Goal: Obtain resource: Download file/media

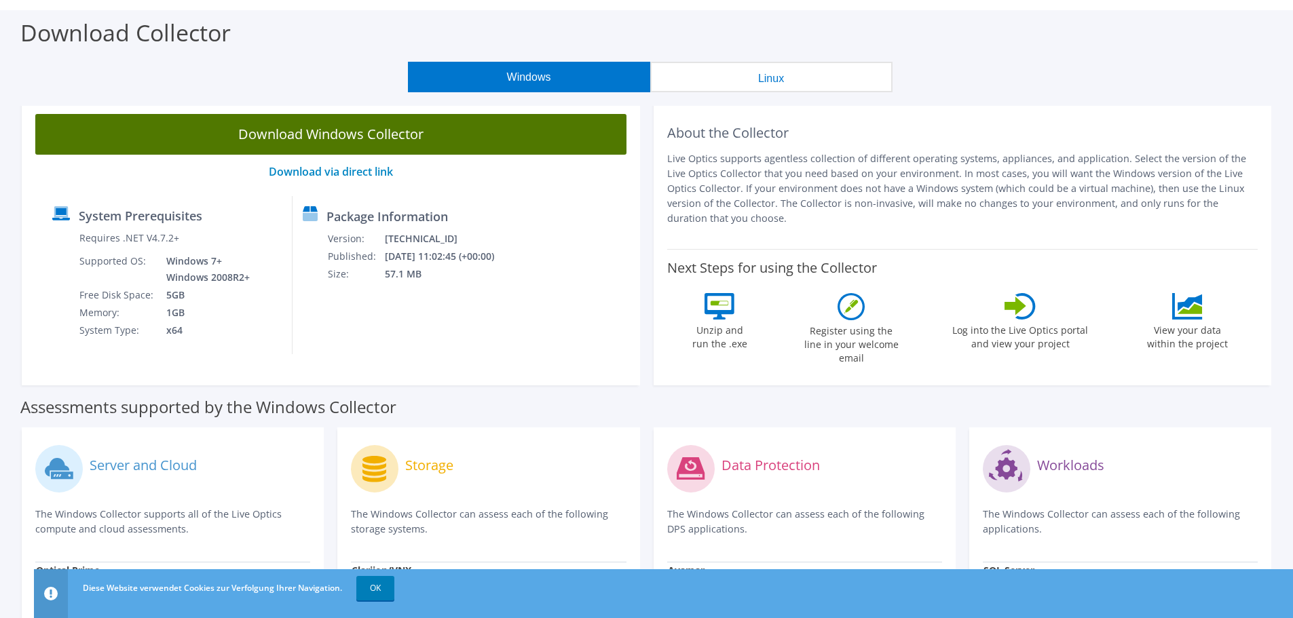
scroll to position [68, 0]
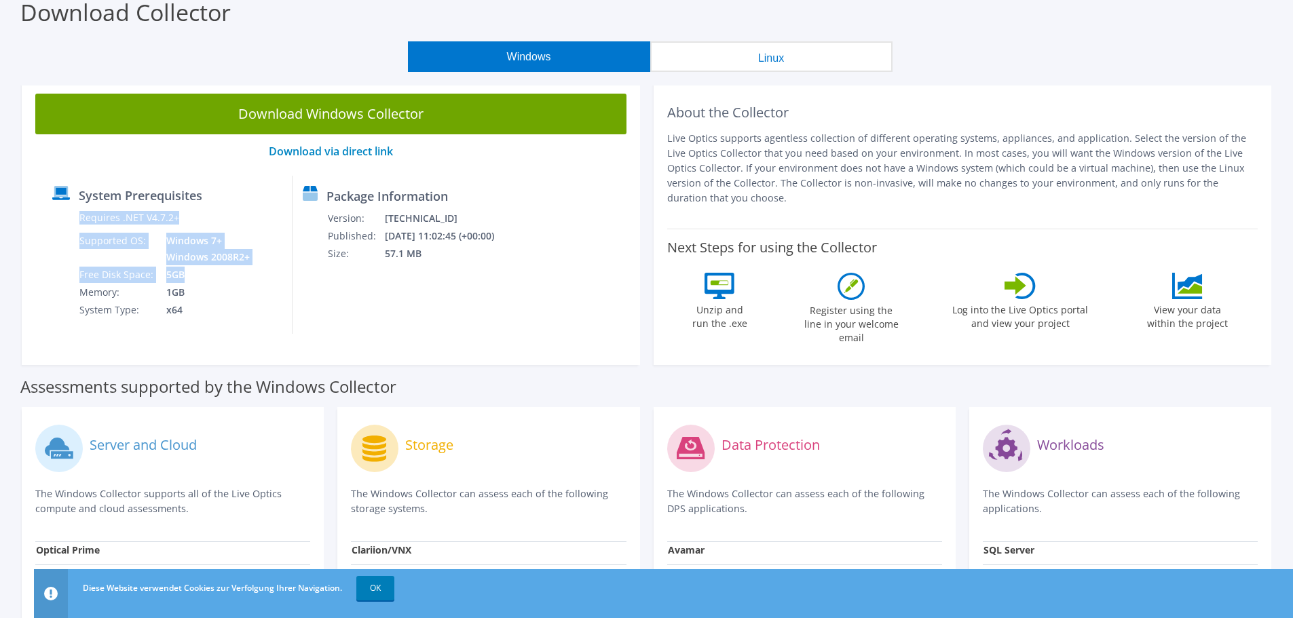
drag, startPoint x: 189, startPoint y: 274, endPoint x: 263, endPoint y: 312, distance: 83.5
click at [263, 312] on div "System Prerequisites Requires .NET V4.7.2+ Supported OS: Windows 7+ Windows 200…" at bounding box center [167, 255] width 250 height 158
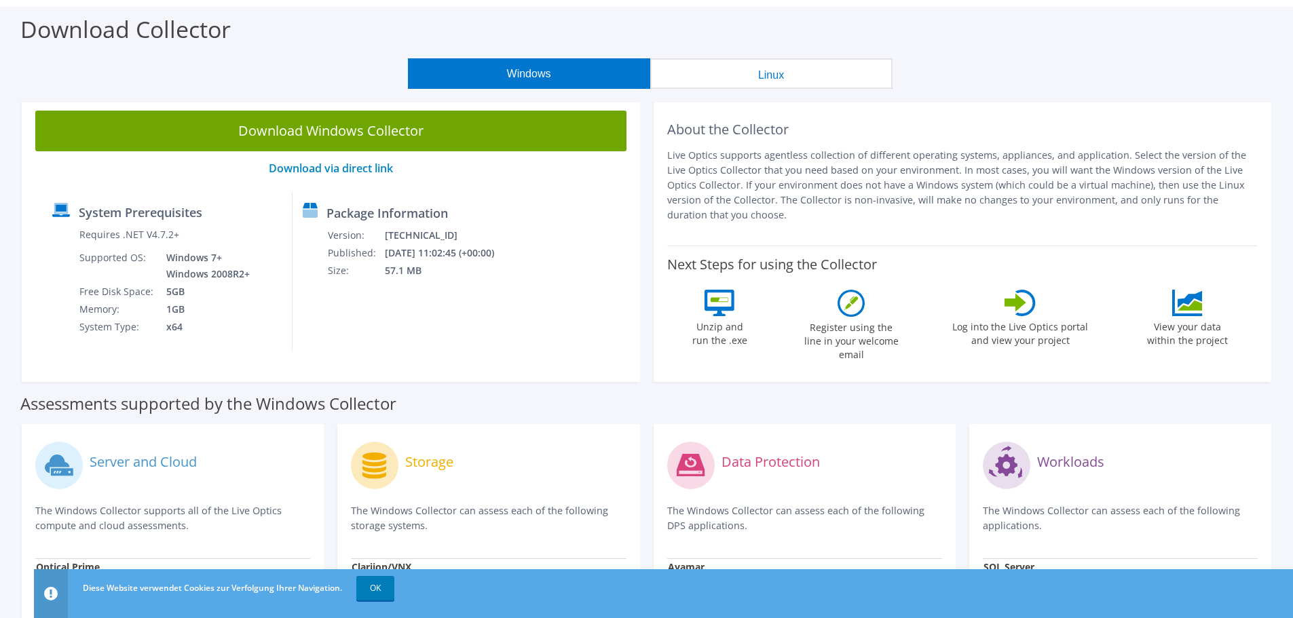
scroll to position [0, 0]
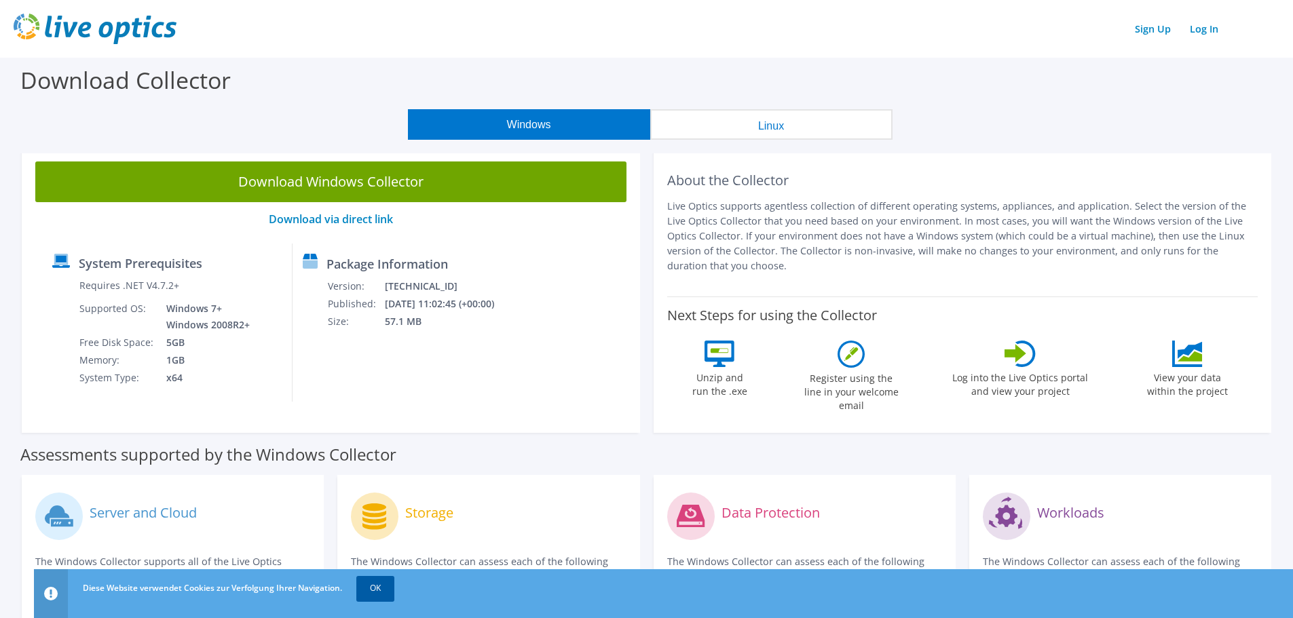
click at [370, 591] on link "OK" at bounding box center [375, 588] width 38 height 24
